Goal: Information Seeking & Learning: Find specific page/section

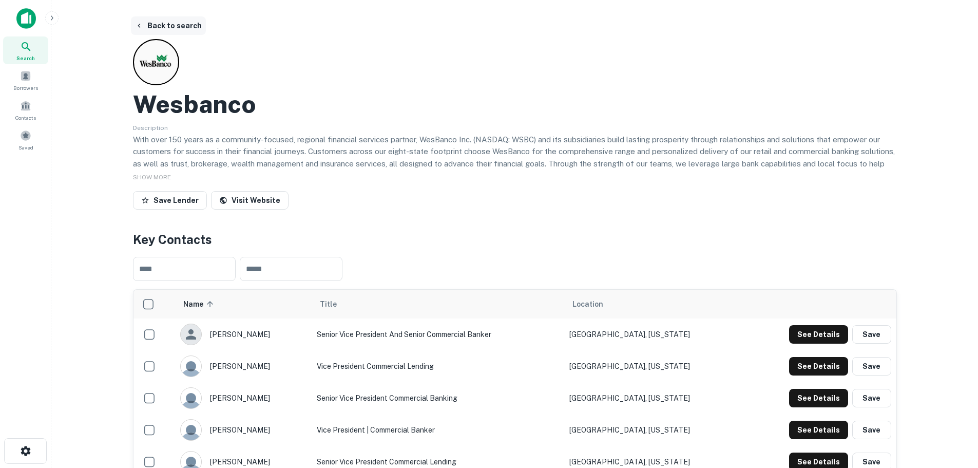
click at [161, 27] on button "Back to search" at bounding box center [168, 25] width 75 height 18
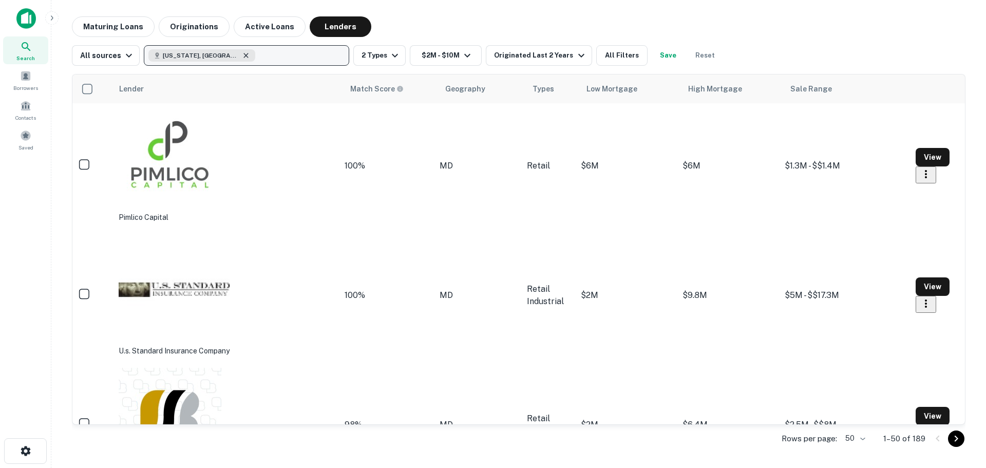
click at [242, 53] on icon "button" at bounding box center [246, 55] width 8 height 8
click at [209, 54] on p "Enter addresses, locations or lender names" at bounding box center [228, 55] width 160 height 12
click at [238, 51] on p "Enter addresses, locations or lender names" at bounding box center [228, 55] width 160 height 12
drag, startPoint x: 239, startPoint y: 49, endPoint x: 184, endPoint y: 55, distance: 55.2
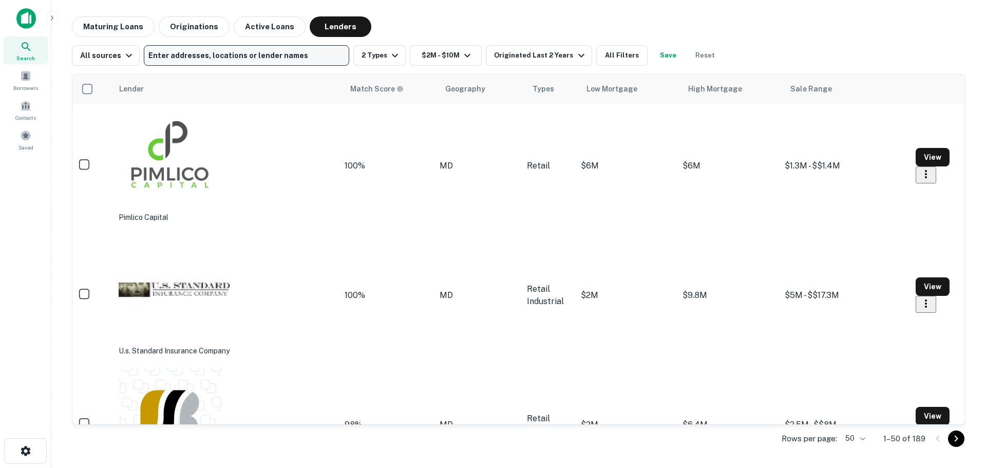
click at [184, 55] on p "Enter addresses, locations or lender names" at bounding box center [228, 55] width 160 height 12
click at [35, 52] on div "Search" at bounding box center [25, 50] width 45 height 28
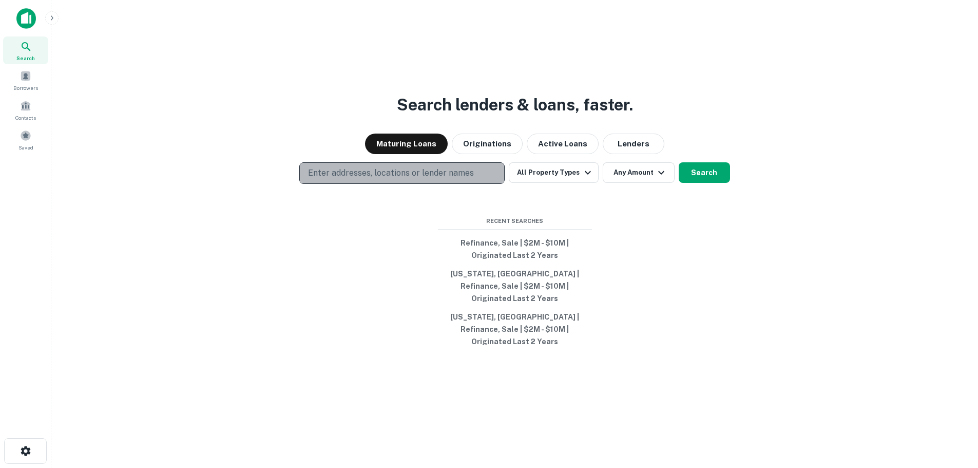
click at [417, 179] on p "Enter addresses, locations or lender names" at bounding box center [391, 173] width 166 height 12
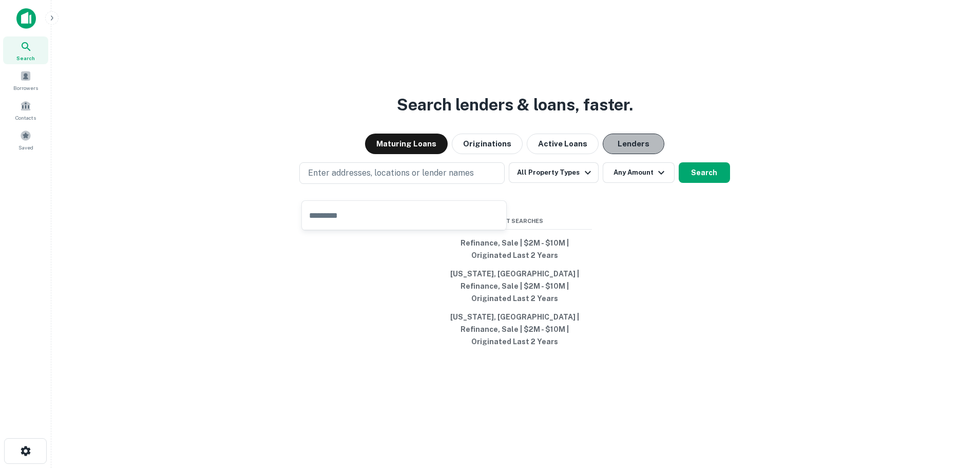
click at [630, 154] on button "Lenders" at bounding box center [634, 143] width 62 height 21
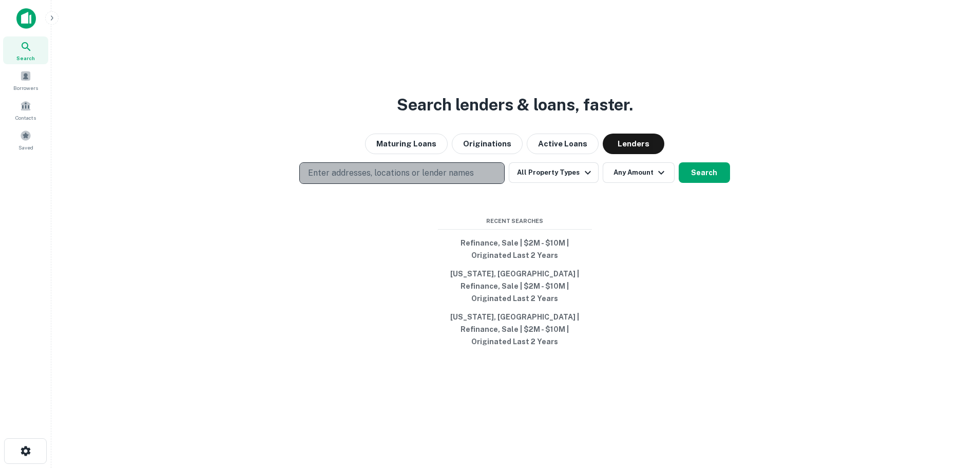
click at [387, 179] on p "Enter addresses, locations or lender names" at bounding box center [391, 173] width 166 height 12
drag, startPoint x: 387, startPoint y: 189, endPoint x: 319, endPoint y: 185, distance: 67.4
click at [319, 179] on p "Enter addresses, locations or lender names" at bounding box center [391, 173] width 166 height 12
drag, startPoint x: 319, startPoint y: 185, endPoint x: 317, endPoint y: 177, distance: 8.5
click at [317, 177] on button "Enter addresses, locations or lender names" at bounding box center [401, 173] width 205 height 22
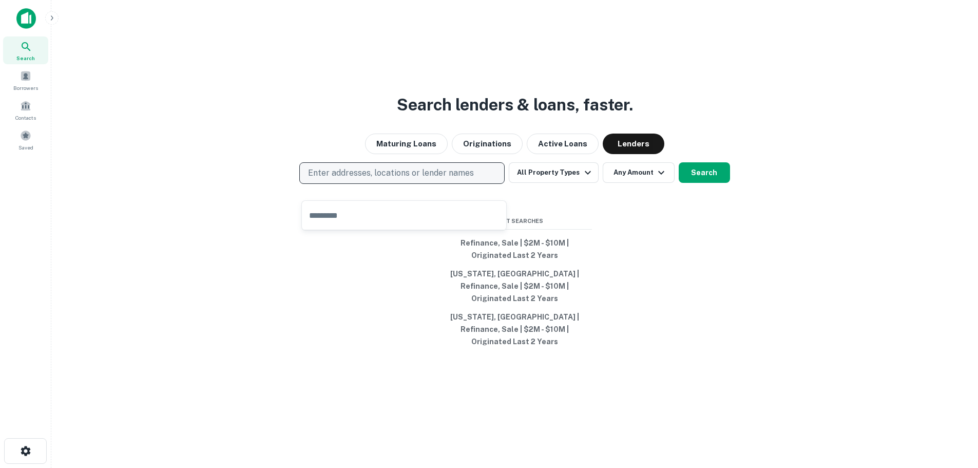
click at [323, 179] on p "Enter addresses, locations or lender names" at bounding box center [391, 173] width 166 height 12
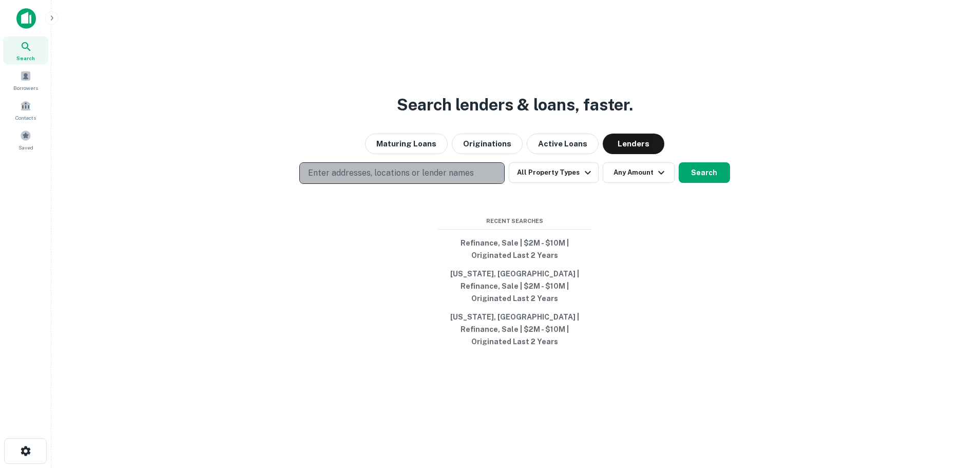
click at [324, 179] on p "Enter addresses, locations or lender names" at bounding box center [391, 173] width 166 height 12
click at [401, 179] on p "Enter addresses, locations or lender names" at bounding box center [391, 173] width 166 height 12
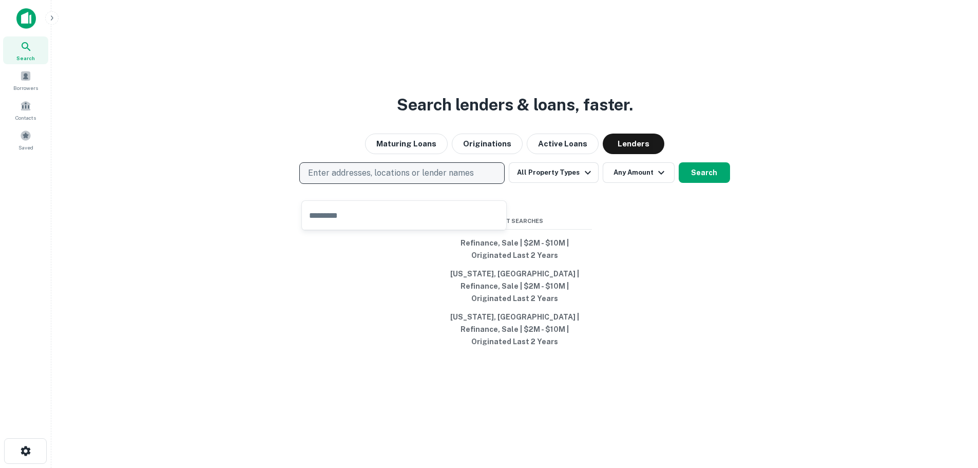
drag, startPoint x: 402, startPoint y: 183, endPoint x: 336, endPoint y: 190, distance: 66.1
click at [336, 184] on button "Enter addresses, locations or lender names" at bounding box center [401, 173] width 205 height 22
click at [438, 179] on p "Enter addresses, locations or lender names" at bounding box center [391, 173] width 166 height 12
type input "**********"
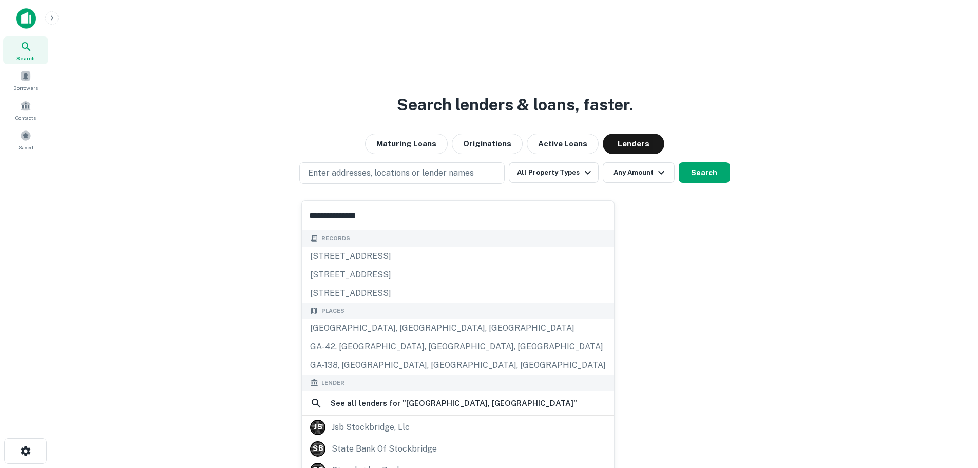
click at [350, 222] on input "**********" at bounding box center [458, 215] width 312 height 29
click at [374, 212] on input "**********" at bounding box center [458, 215] width 312 height 29
click at [396, 323] on div "Stockbridge, GA, USA" at bounding box center [458, 328] width 312 height 18
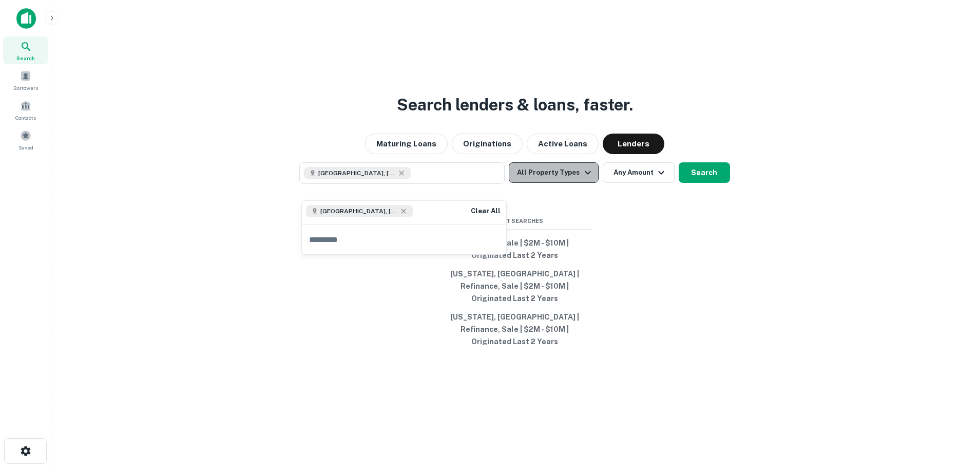
click at [582, 179] on icon "button" at bounding box center [588, 172] width 12 height 12
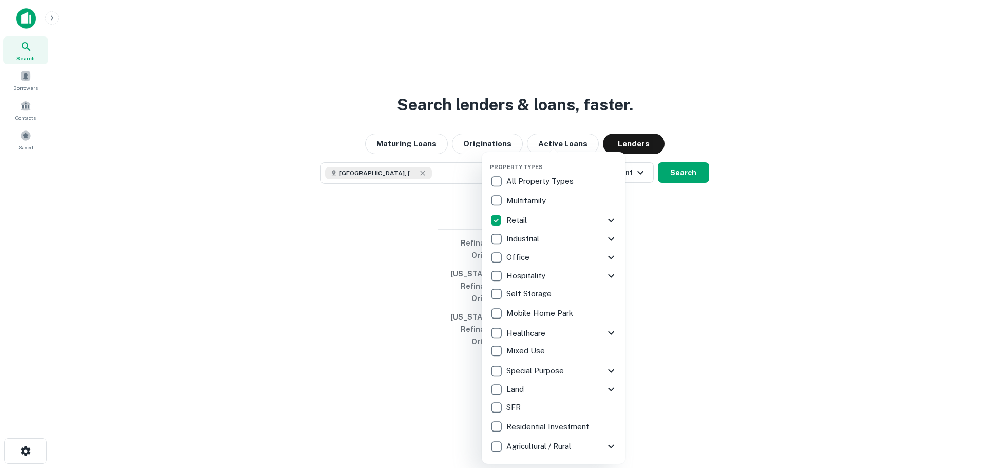
click at [752, 160] on div at bounding box center [493, 234] width 986 height 468
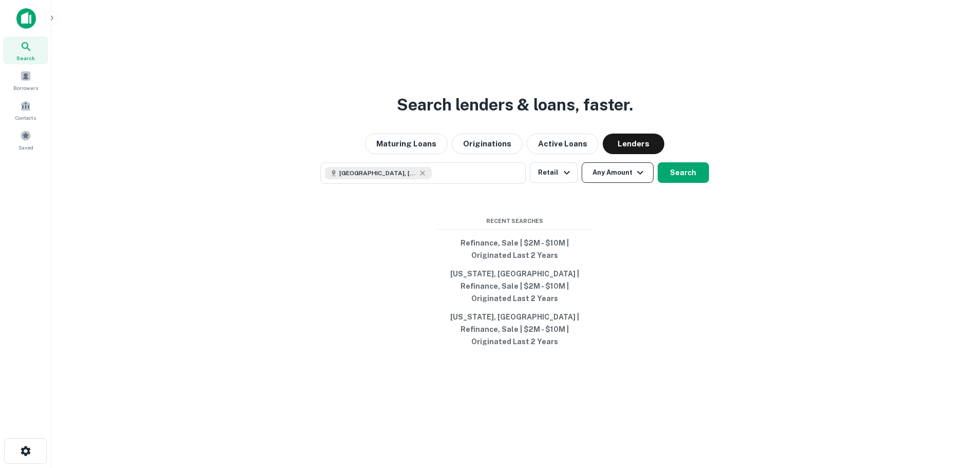
click at [635, 179] on icon "button" at bounding box center [640, 172] width 12 height 12
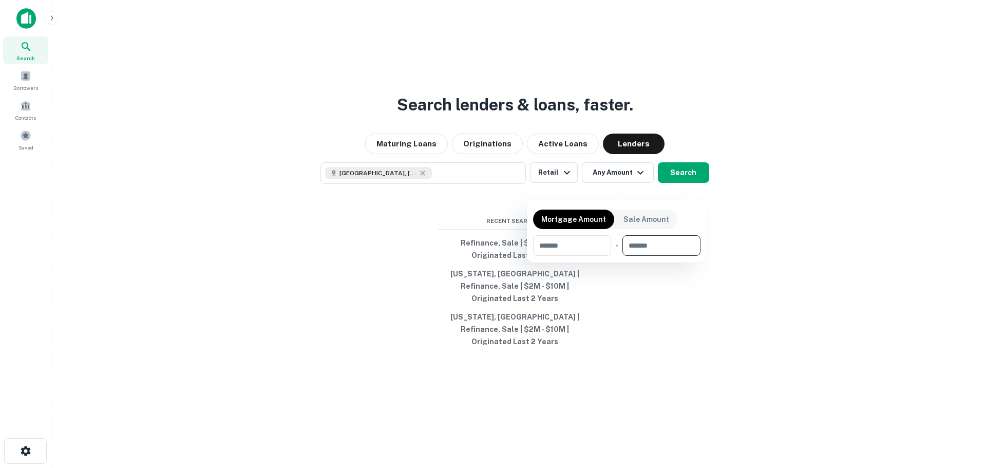
click at [654, 248] on input "number" at bounding box center [657, 245] width 71 height 21
type input "********"
click at [554, 237] on input "number" at bounding box center [565, 245] width 65 height 21
type input "*******"
click at [684, 184] on div at bounding box center [493, 234] width 986 height 468
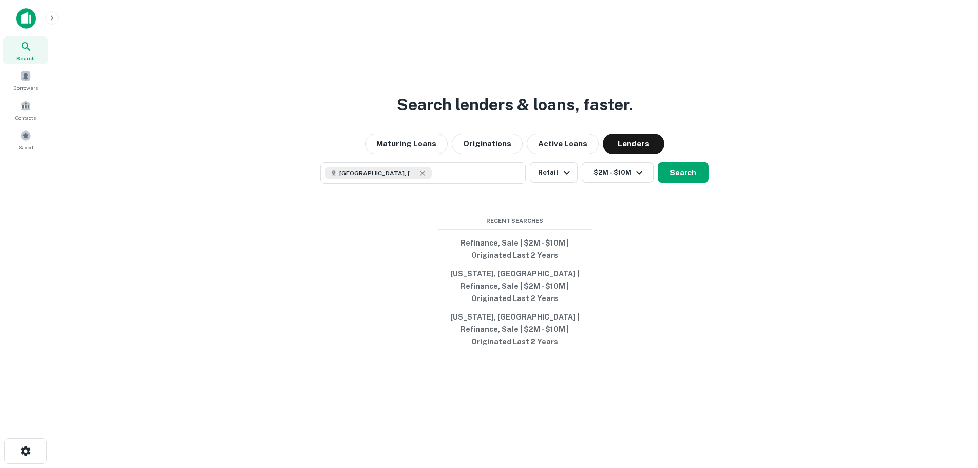
click at [684, 183] on button "Search" at bounding box center [683, 172] width 51 height 21
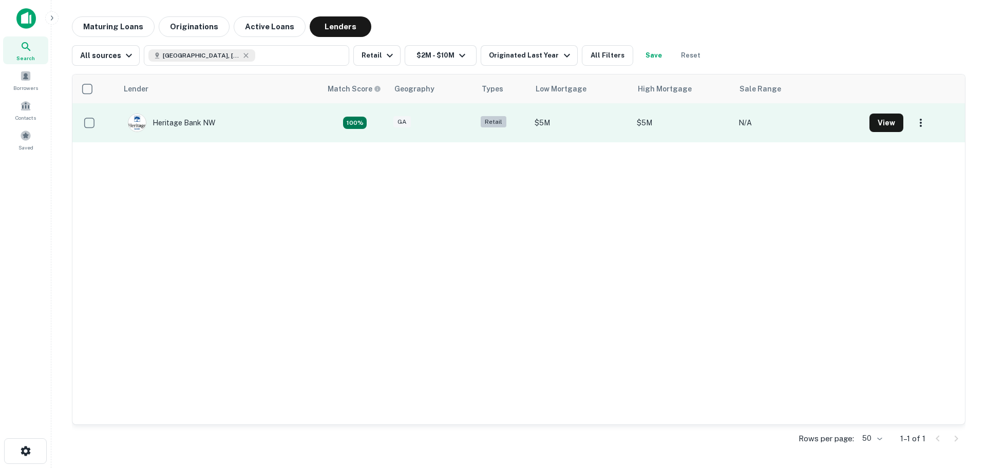
click at [226, 113] on td "Heritage Bank NW" at bounding box center [220, 122] width 204 height 39
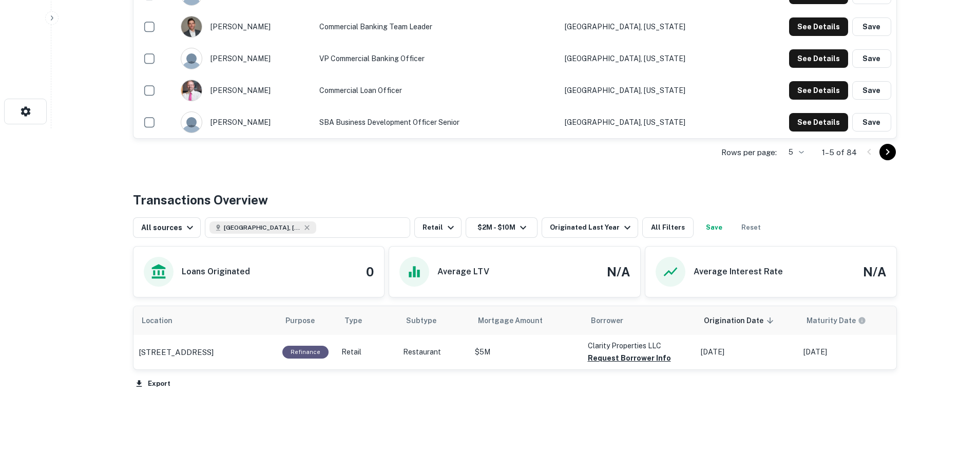
scroll to position [361, 0]
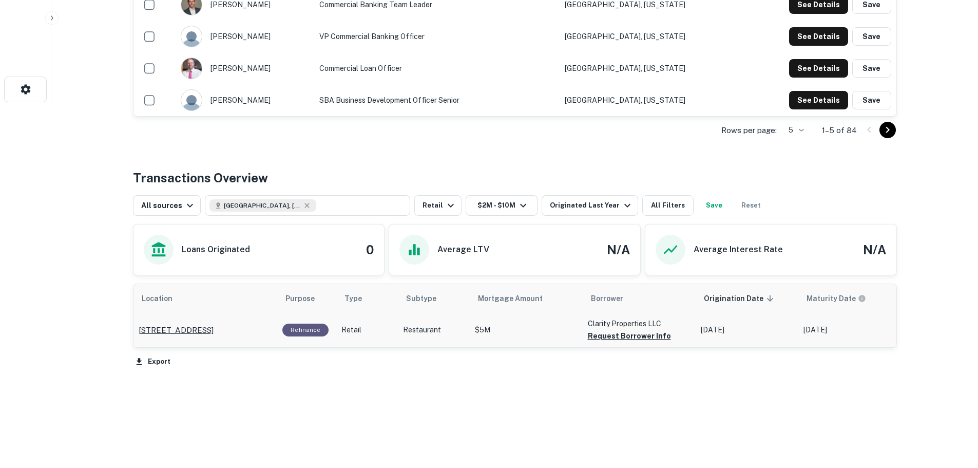
click at [214, 324] on p "72 Highway 138 W Stockbridge, GA 30281" at bounding box center [176, 330] width 75 height 12
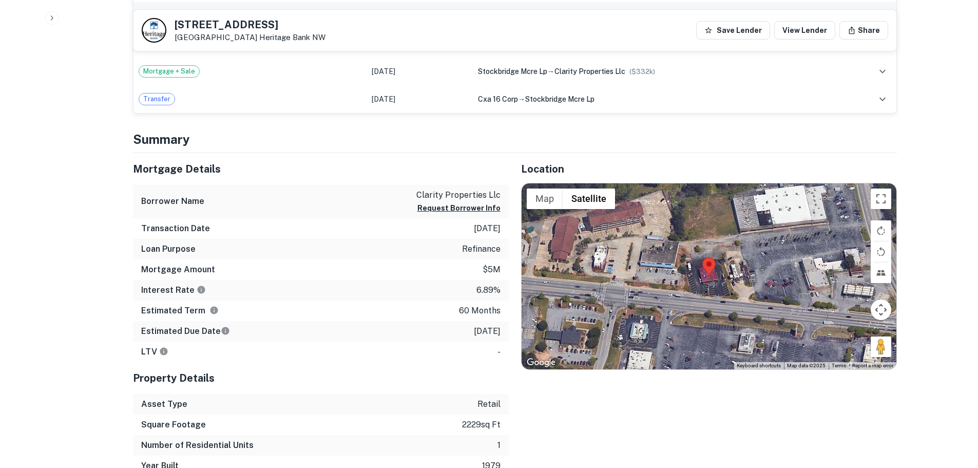
scroll to position [513, 0]
